Goal: Information Seeking & Learning: Learn about a topic

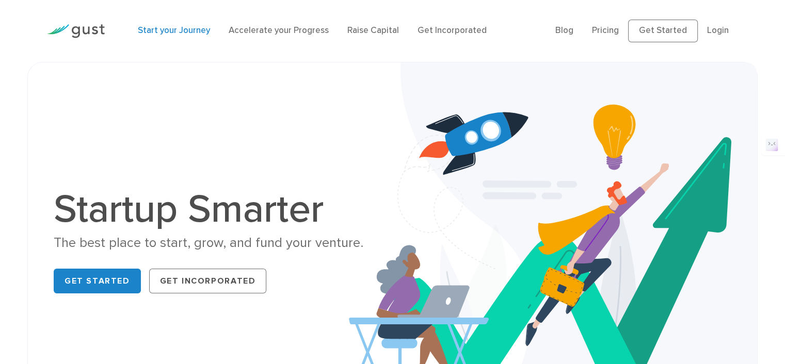
click at [194, 34] on link "Start your Journey" at bounding box center [174, 30] width 72 height 10
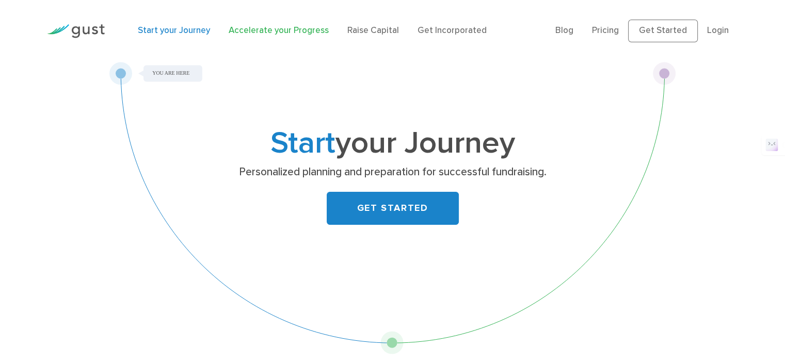
click at [262, 29] on link "Accelerate your Progress" at bounding box center [279, 30] width 100 height 10
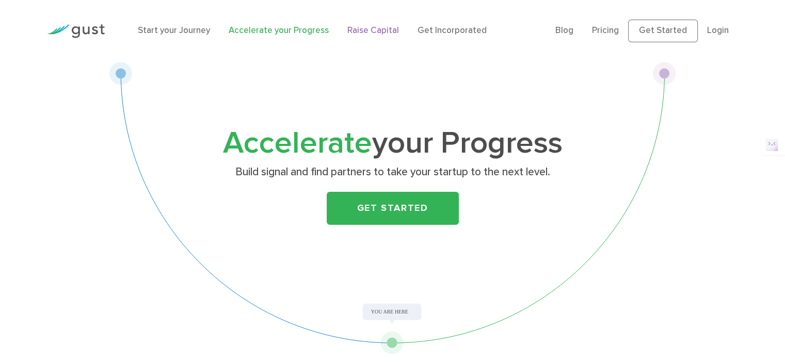
click at [383, 29] on link "Raise Capital" at bounding box center [373, 30] width 52 height 10
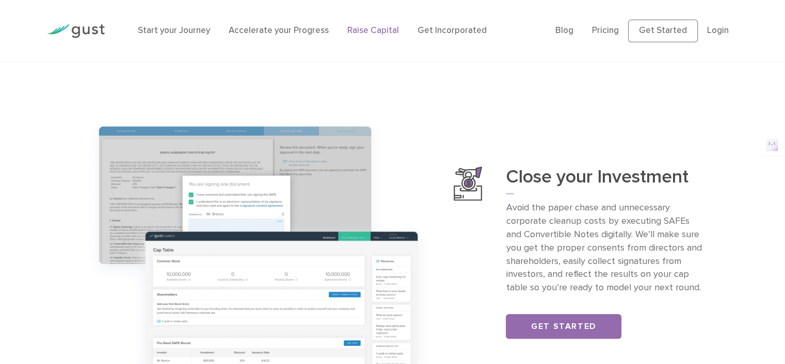
scroll to position [981, 0]
